Goal: Task Accomplishment & Management: Complete application form

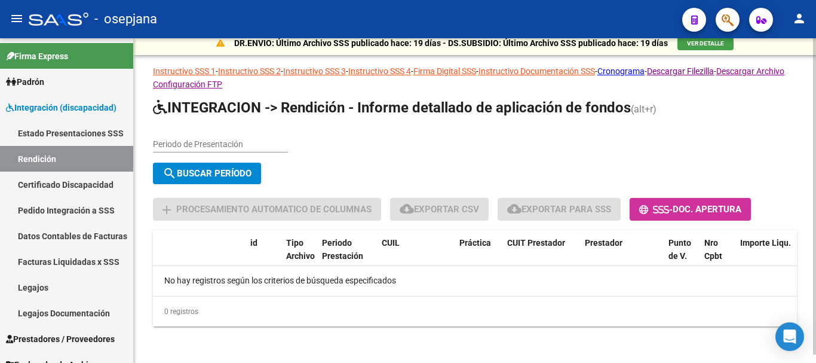
scroll to position [8, 0]
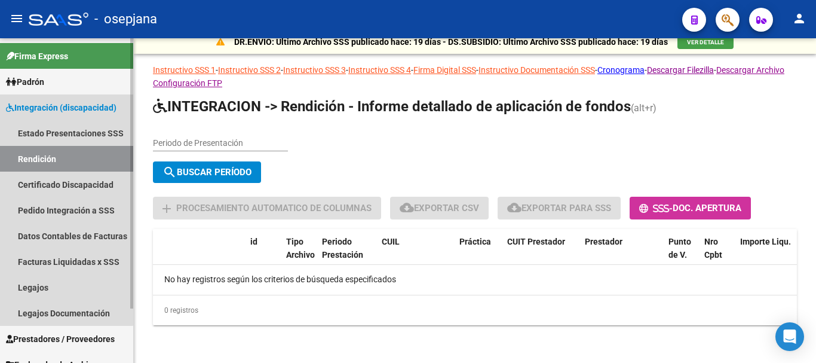
click at [34, 103] on span "Integración (discapacidad)" at bounding box center [61, 107] width 111 height 13
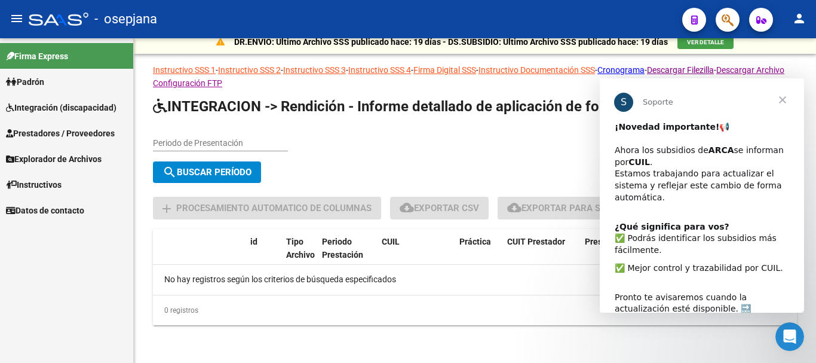
scroll to position [0, 0]
click at [65, 108] on span "Integración (discapacidad)" at bounding box center [61, 107] width 111 height 13
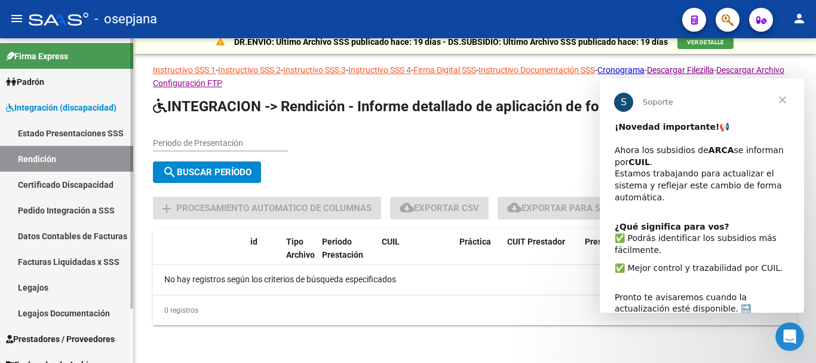
click at [35, 283] on link "Legajos" at bounding box center [66, 287] width 133 height 26
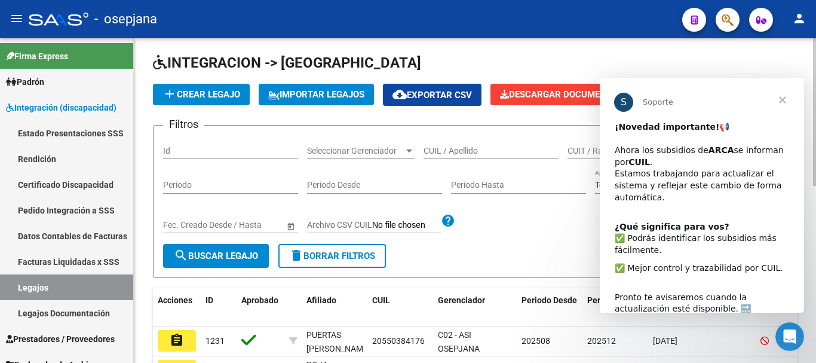
scroll to position [60, 0]
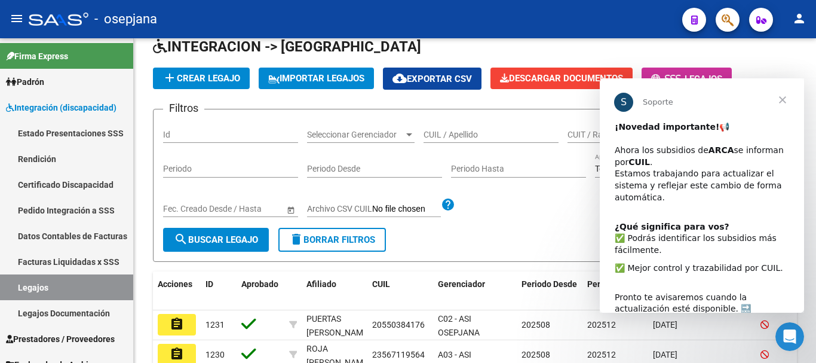
click at [780, 96] on span "Cerrar" at bounding box center [782, 99] width 43 height 43
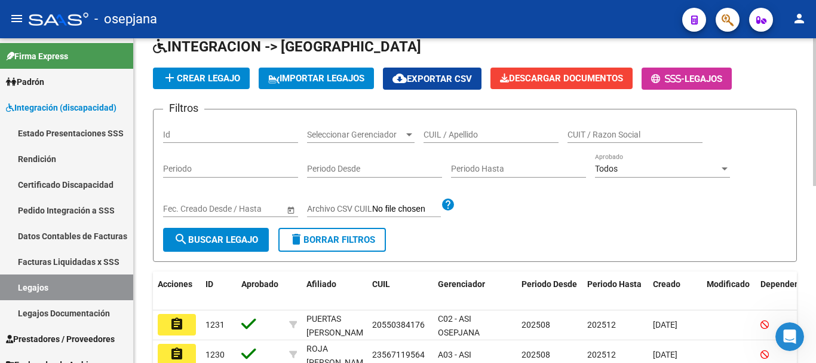
click at [445, 130] on input "CUIL / Apellido" at bounding box center [491, 135] width 135 height 10
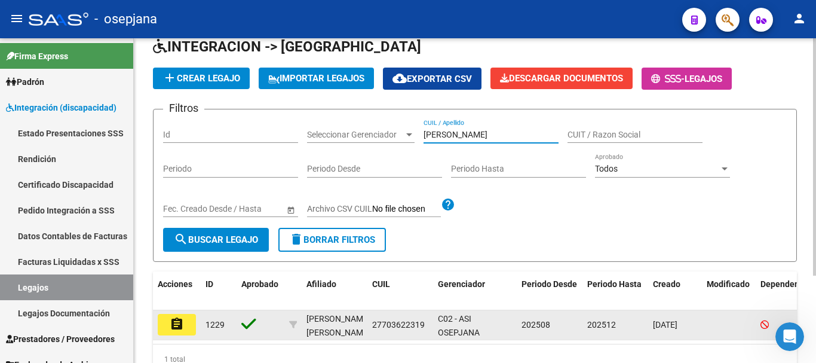
type input "[PERSON_NAME]"
click at [173, 323] on mat-icon "assignment" at bounding box center [177, 324] width 14 height 14
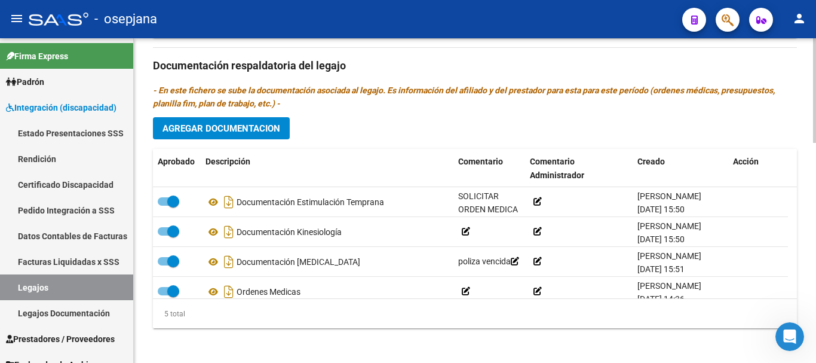
scroll to position [682, 0]
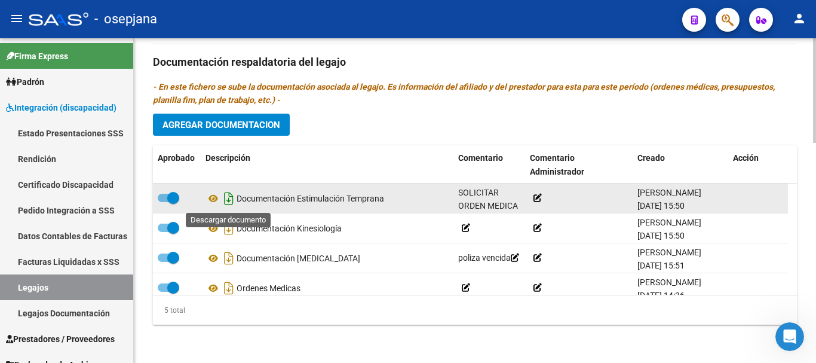
click at [231, 200] on icon "Descargar documento" at bounding box center [229, 198] width 16 height 19
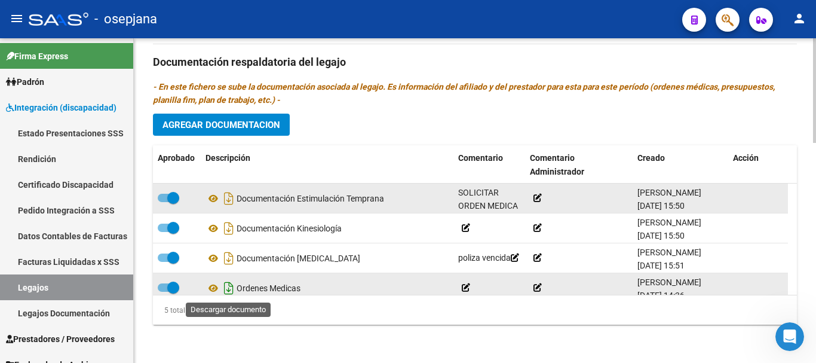
click at [231, 287] on icon "Descargar documento" at bounding box center [229, 287] width 16 height 19
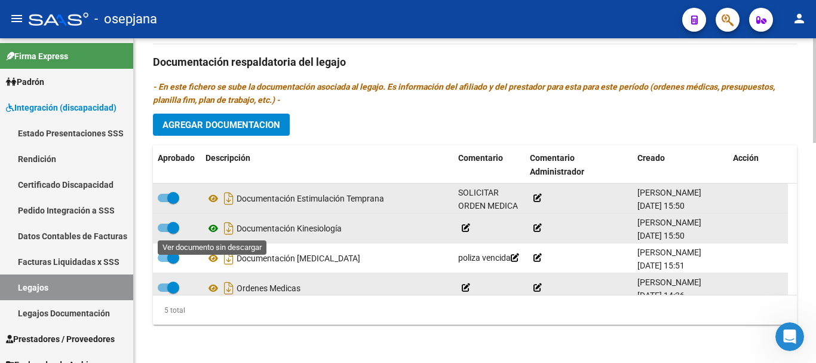
click at [214, 226] on icon at bounding box center [214, 228] width 16 height 14
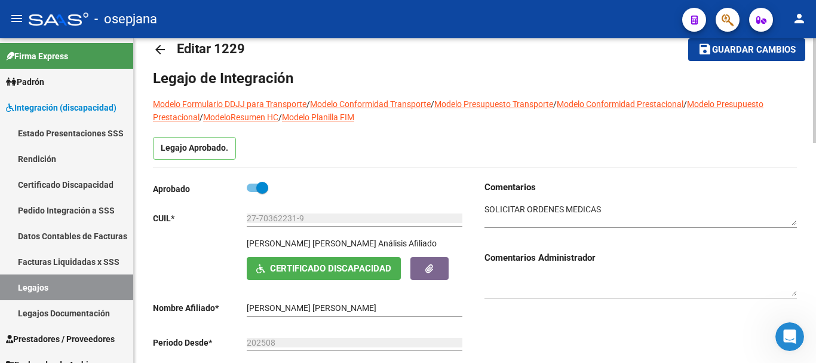
scroll to position [25, 0]
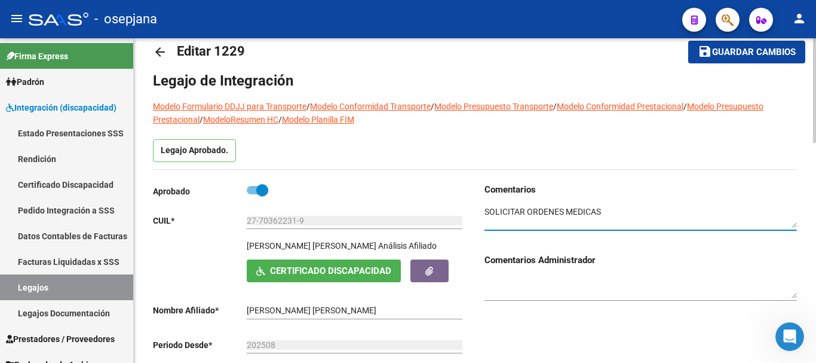
click at [628, 219] on textarea at bounding box center [641, 217] width 313 height 23
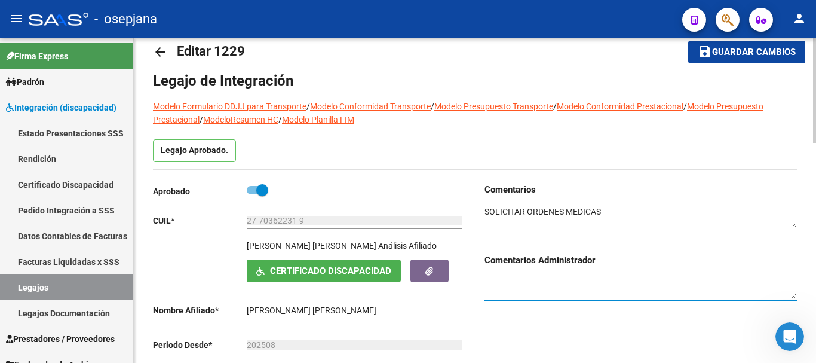
click at [580, 278] on textarea at bounding box center [641, 287] width 313 height 23
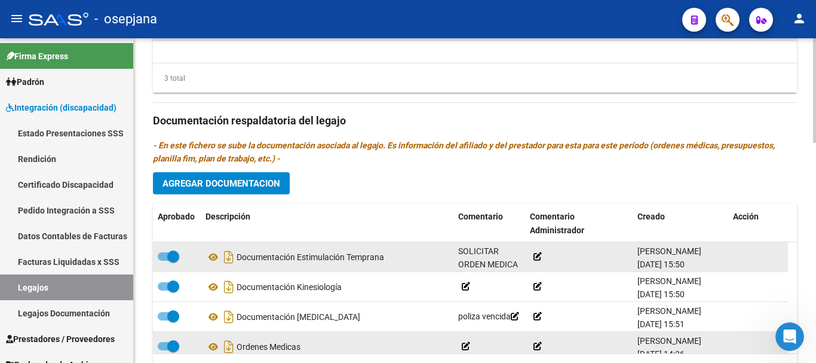
scroll to position [682, 0]
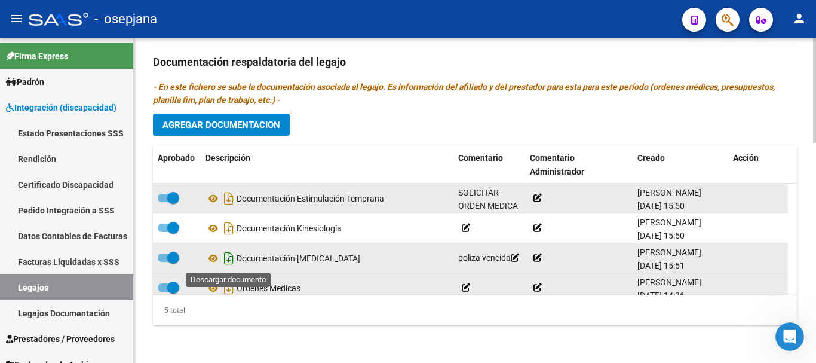
click at [225, 256] on icon "Descargar documento" at bounding box center [229, 258] width 16 height 19
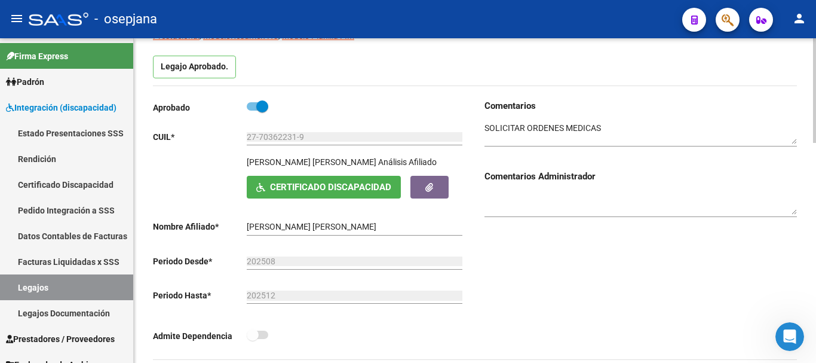
scroll to position [120, 0]
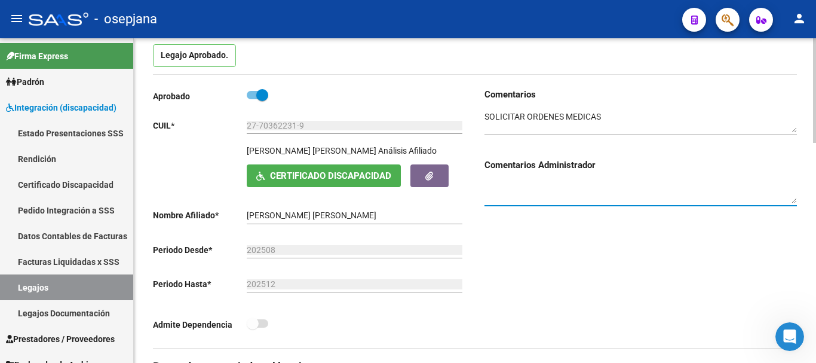
click at [550, 197] on textarea at bounding box center [641, 192] width 313 height 23
click at [575, 223] on div "Comentarios Comentarios Administrador Dado el diagnóstico y los inconvenientes" at bounding box center [636, 218] width 322 height 260
click at [575, 219] on div "Comentarios Comentarios Administrador Dado el diagnóstico y los inconvenientes" at bounding box center [636, 218] width 322 height 260
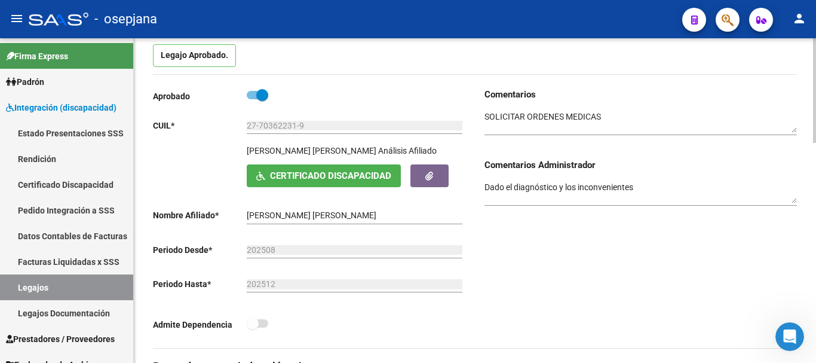
click at [574, 225] on div "Comentarios Comentarios Administrador Dado el diagnóstico y los inconvenientes" at bounding box center [636, 218] width 322 height 260
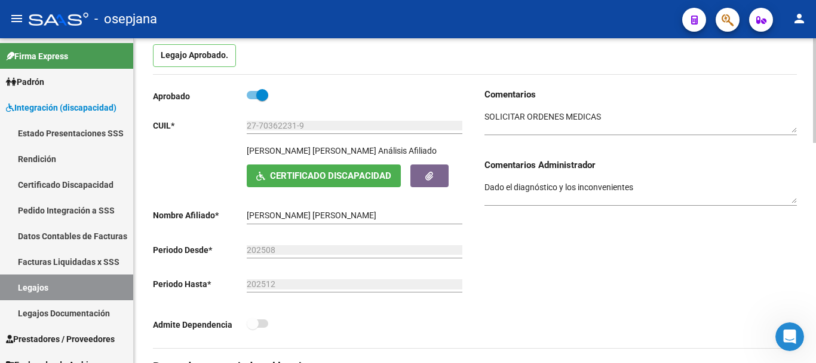
click at [574, 225] on div "Comentarios Comentarios Administrador Dado el diagnóstico y los inconvenientes" at bounding box center [636, 218] width 322 height 260
drag, startPoint x: 638, startPoint y: 189, endPoint x: 562, endPoint y: 201, distance: 77.4
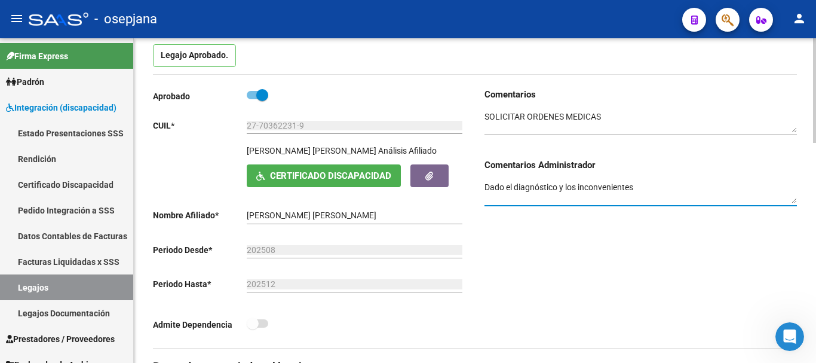
click at [562, 201] on textarea "Dado el diagnóstico y los inconvenientes" at bounding box center [641, 192] width 313 height 23
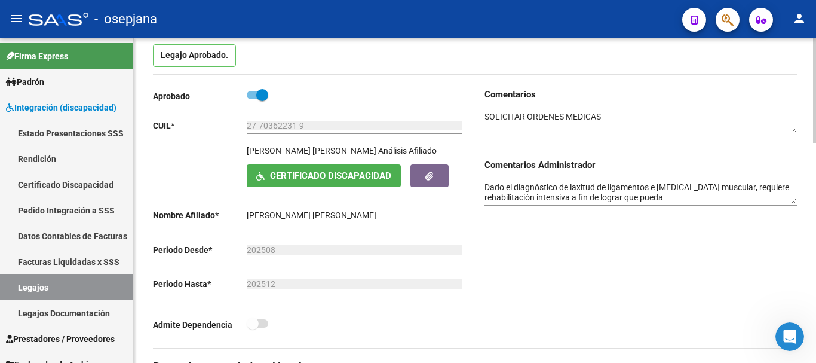
click at [715, 266] on div "Comentarios Comentarios Administrador Dado el diagnóstico de laxitud de ligamen…" at bounding box center [636, 218] width 322 height 260
click at [693, 197] on textarea "Dado el diagnóstico de laxitud de ligamentos e [MEDICAL_DATA] muscular, requier…" at bounding box center [641, 192] width 313 height 23
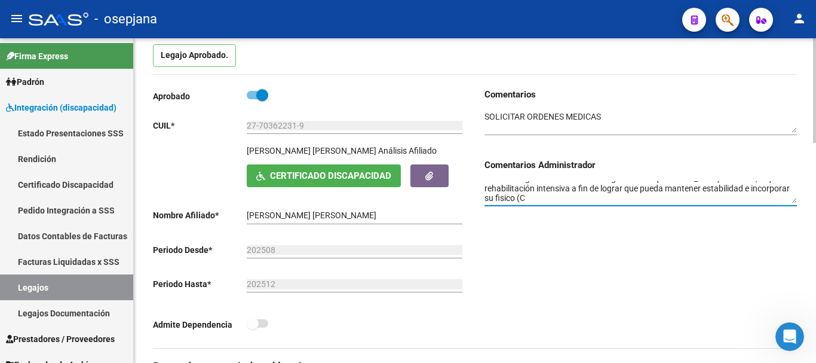
click at [688, 181] on textarea "Dado el diagnóstico de laxitud de ligamentos e [MEDICAL_DATA] muscular, requier…" at bounding box center [641, 192] width 313 height 23
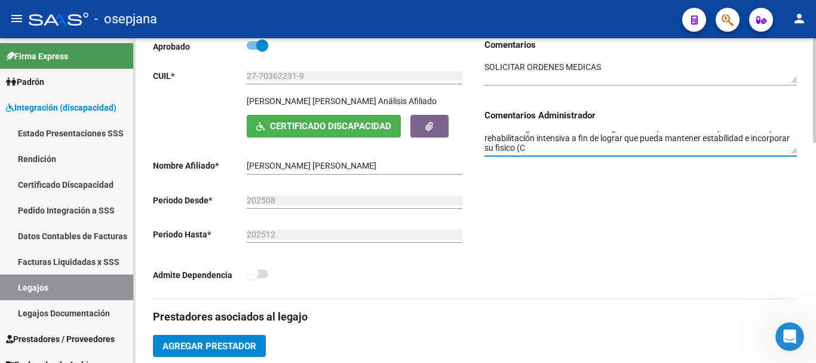
scroll to position [239, 0]
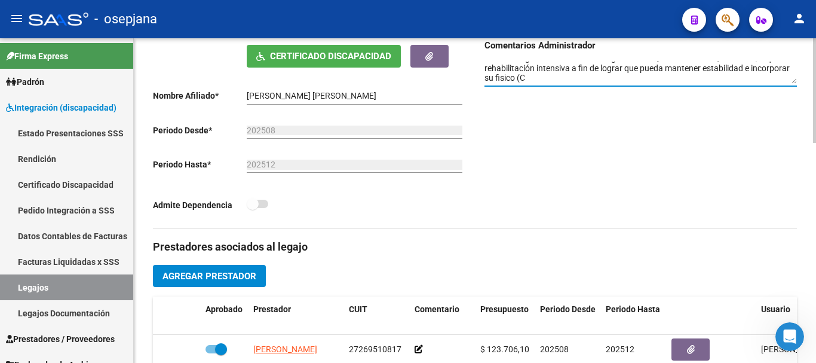
click at [580, 80] on textarea "Dado el diagnóstico de laxitud de ligamentos e [MEDICAL_DATA] muscular, requier…" at bounding box center [641, 73] width 313 height 23
click at [583, 80] on textarea "Dado el diagnóstico de laxitud de ligamentos e [MEDICAL_DATA] muscular, requier…" at bounding box center [641, 73] width 313 height 23
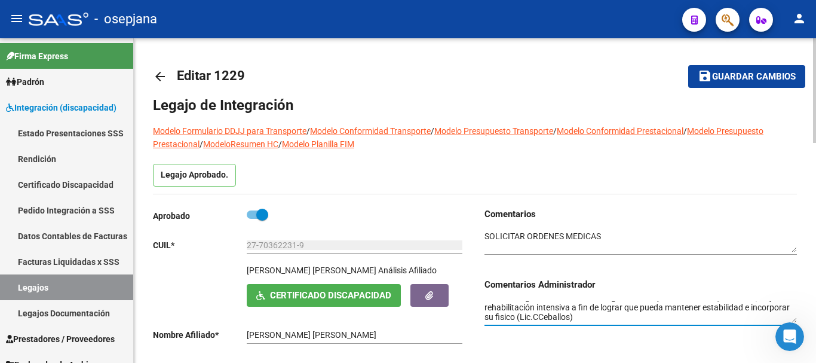
type textarea "Dado el diagnóstico de laxitud de ligamentos e [MEDICAL_DATA] muscular, requier…"
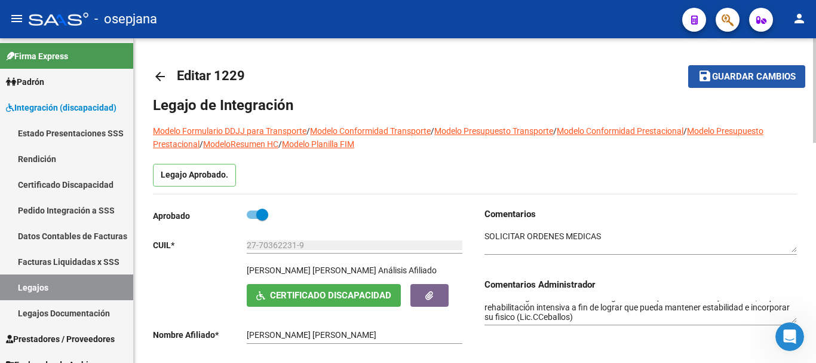
click at [739, 71] on span "save Guardar cambios" at bounding box center [747, 76] width 98 height 11
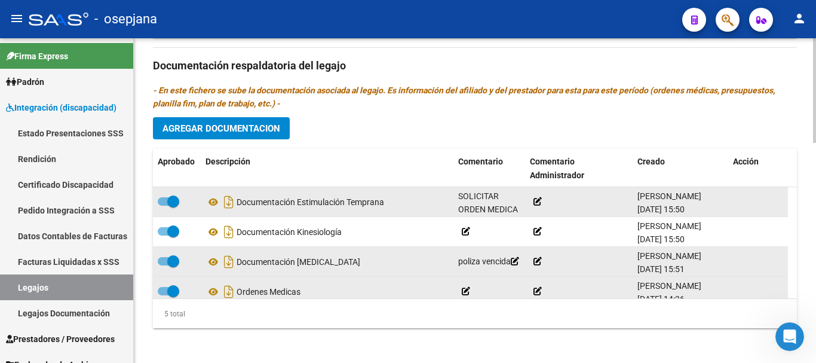
scroll to position [682, 0]
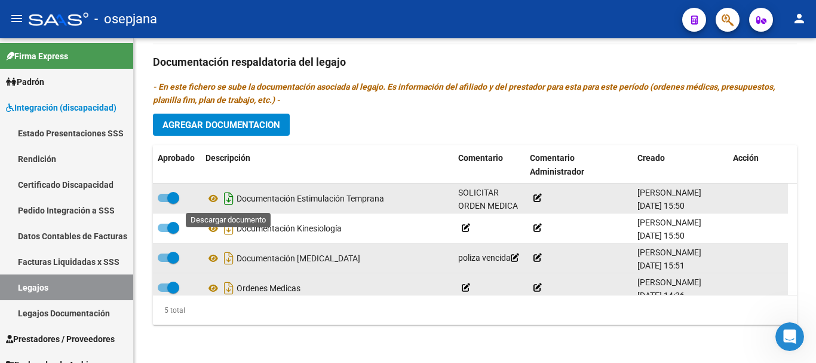
click at [225, 199] on icon "Descargar documento" at bounding box center [229, 198] width 16 height 19
